Goal: Transaction & Acquisition: Purchase product/service

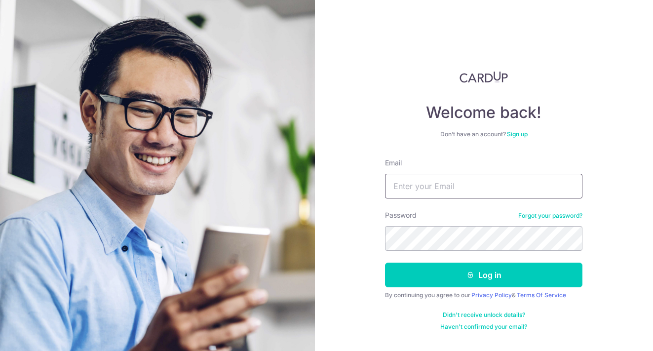
click at [439, 178] on input "Email" at bounding box center [483, 186] width 197 height 25
type input "melissaomy@outlook.com"
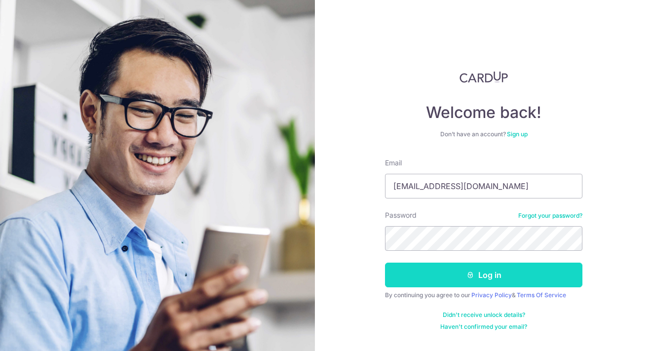
click at [489, 271] on button "Log in" at bounding box center [483, 275] width 197 height 25
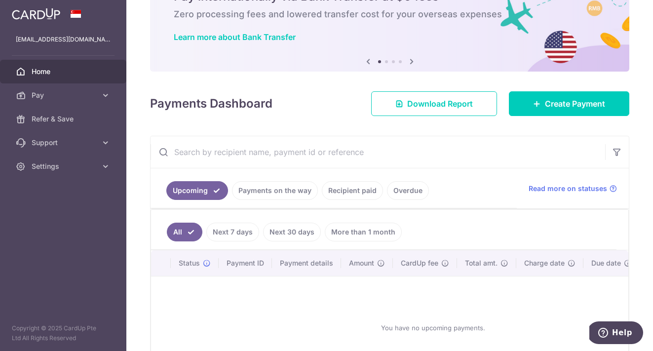
scroll to position [39, 0]
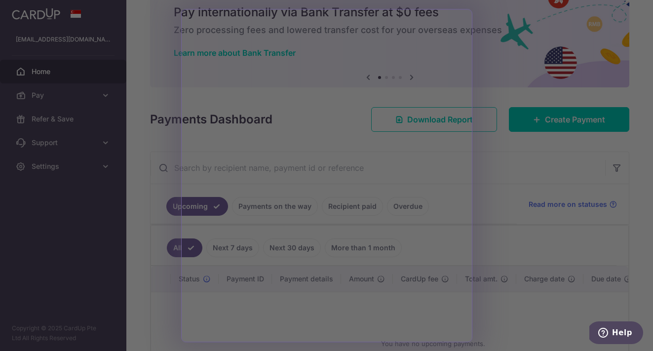
click at [506, 151] on div at bounding box center [329, 177] width 659 height 354
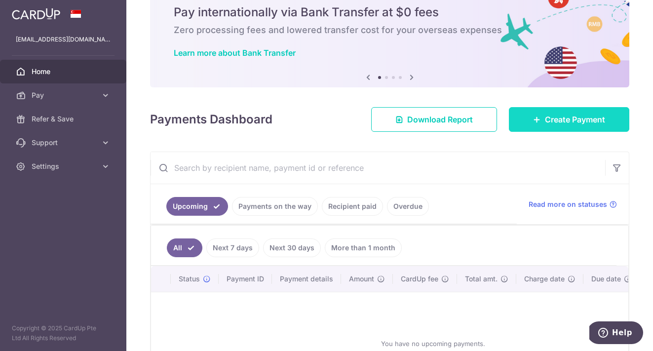
click at [580, 119] on span "Create Payment" at bounding box center [575, 120] width 60 height 12
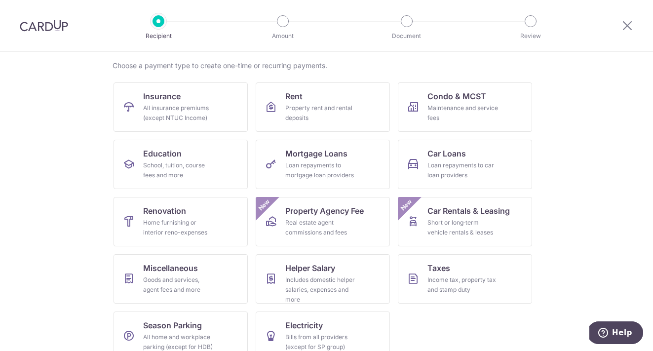
scroll to position [91, 0]
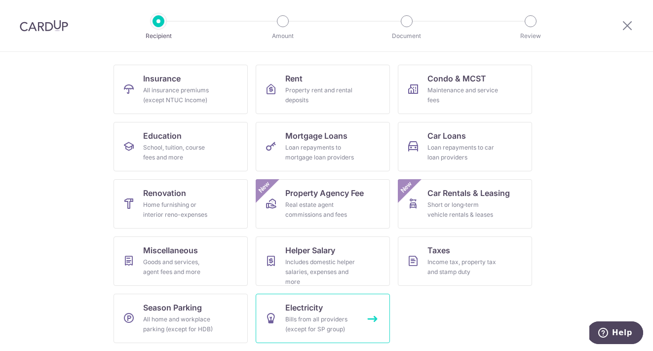
click at [375, 321] on link "Electricity Bills from all providers (except for SP group)" at bounding box center [323, 318] width 134 height 49
